Goal: Find specific page/section: Find specific page/section

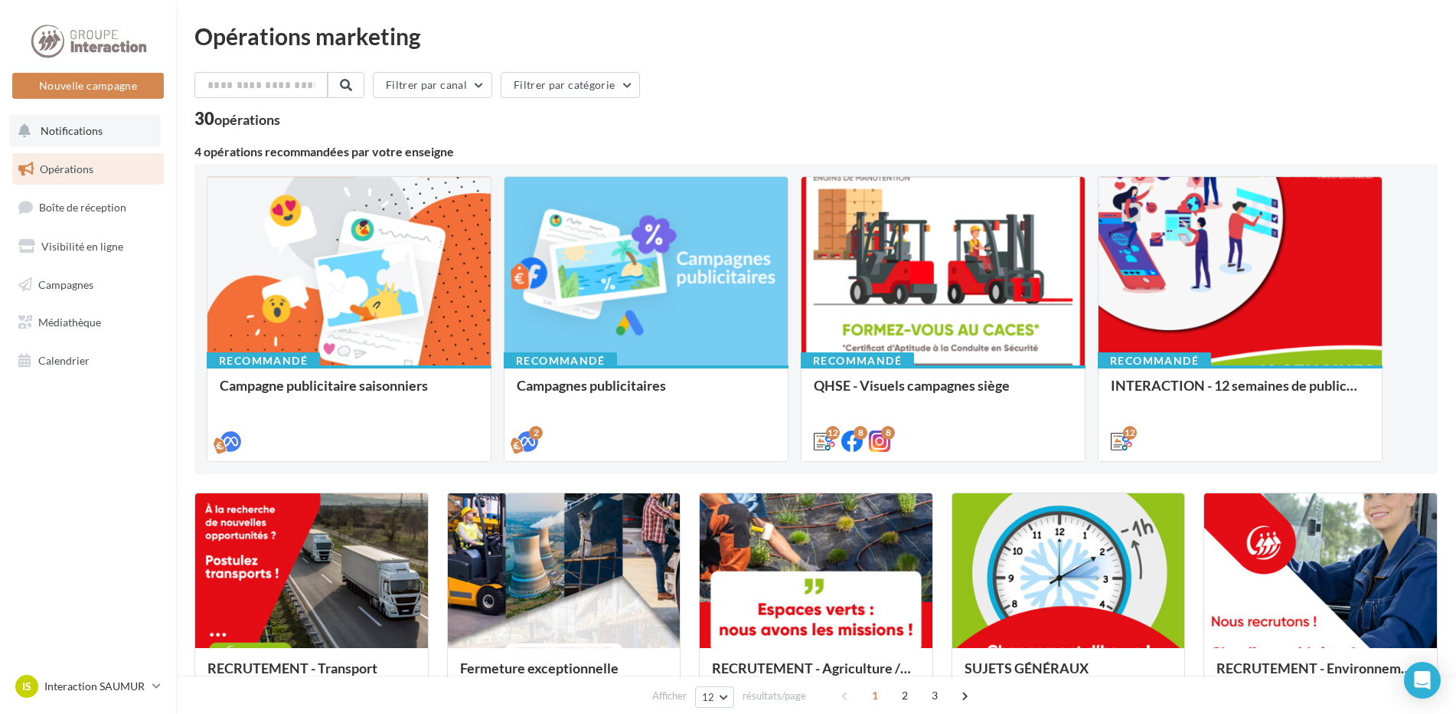
click at [78, 129] on span "Notifications" at bounding box center [72, 130] width 62 height 13
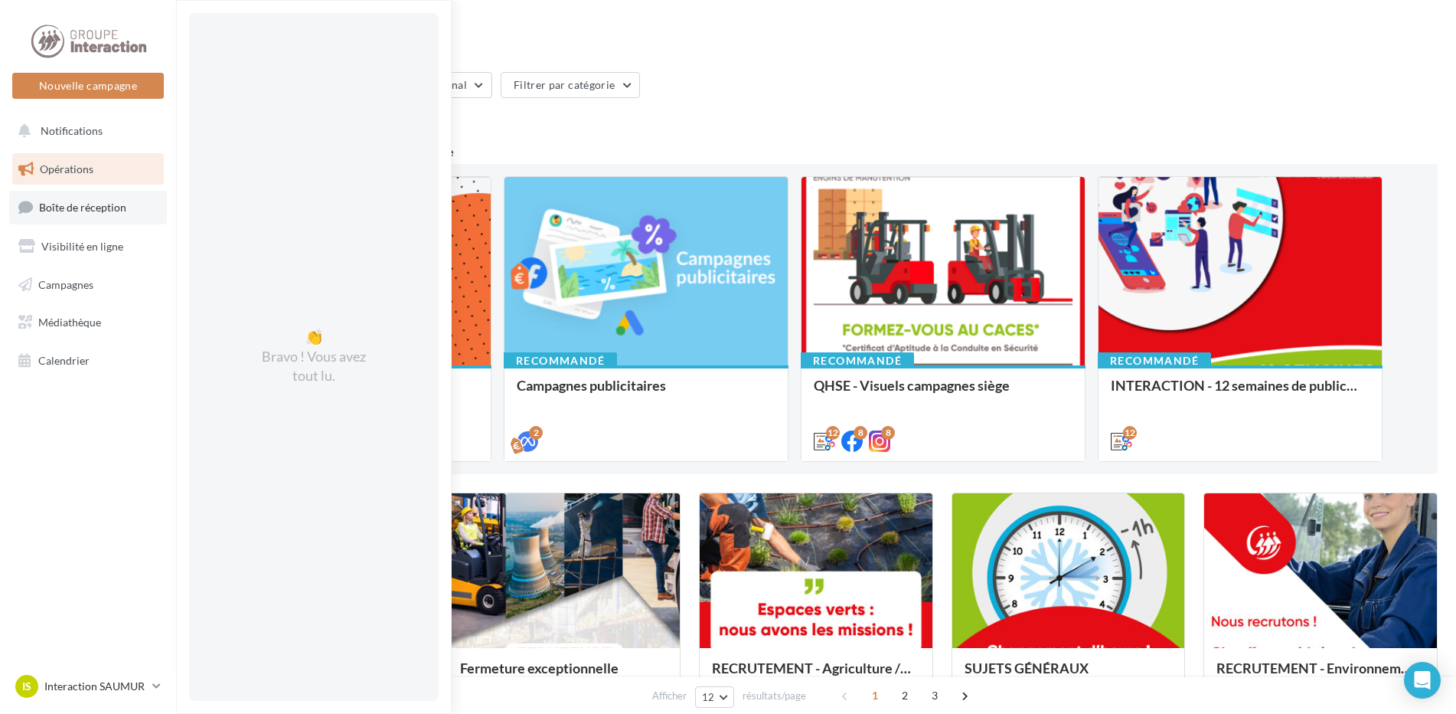
click at [83, 212] on span "Boîte de réception" at bounding box center [82, 207] width 87 height 13
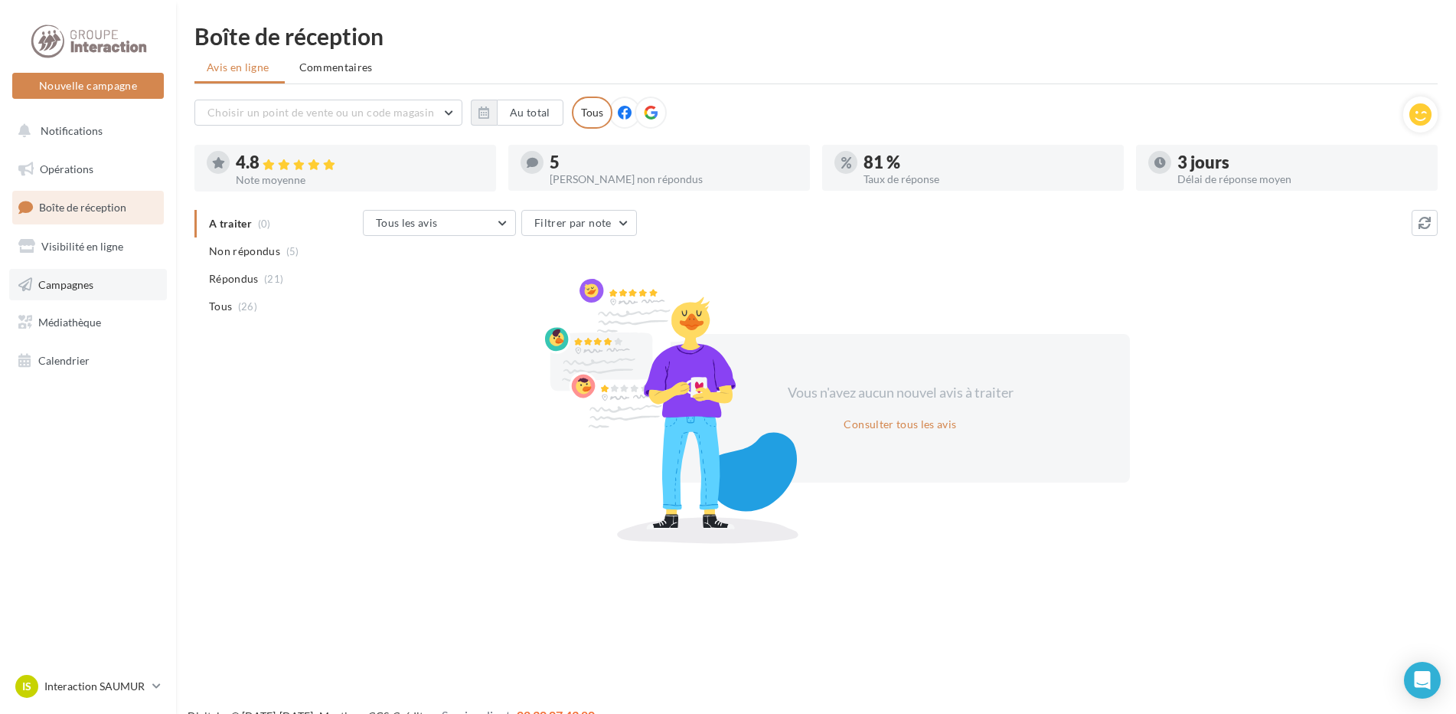
click at [91, 285] on span "Campagnes" at bounding box center [65, 283] width 55 height 13
